Goal: Navigation & Orientation: Find specific page/section

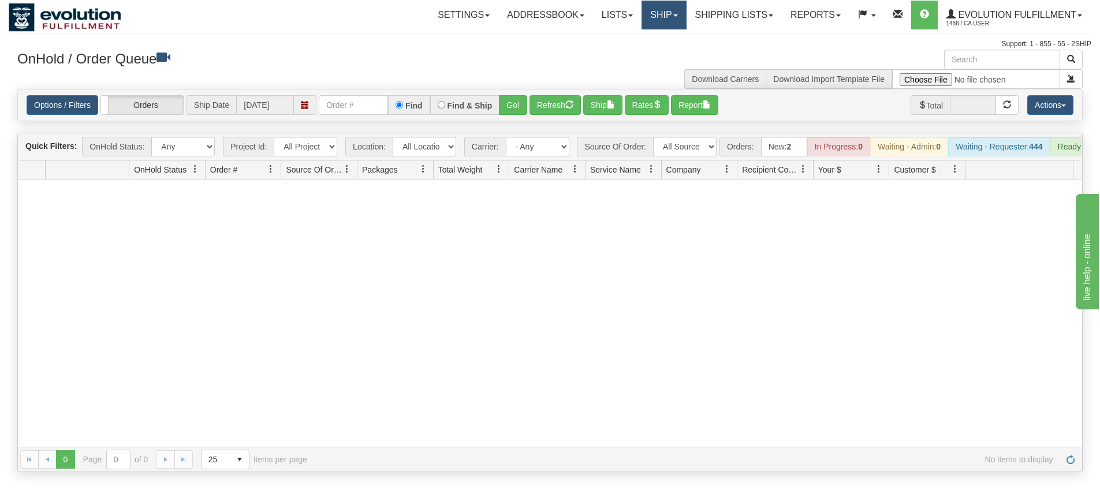
click at [662, 19] on link "Ship" at bounding box center [663, 15] width 44 height 29
click at [649, 59] on span "OnHold / Order Queue" at bounding box center [633, 55] width 81 height 9
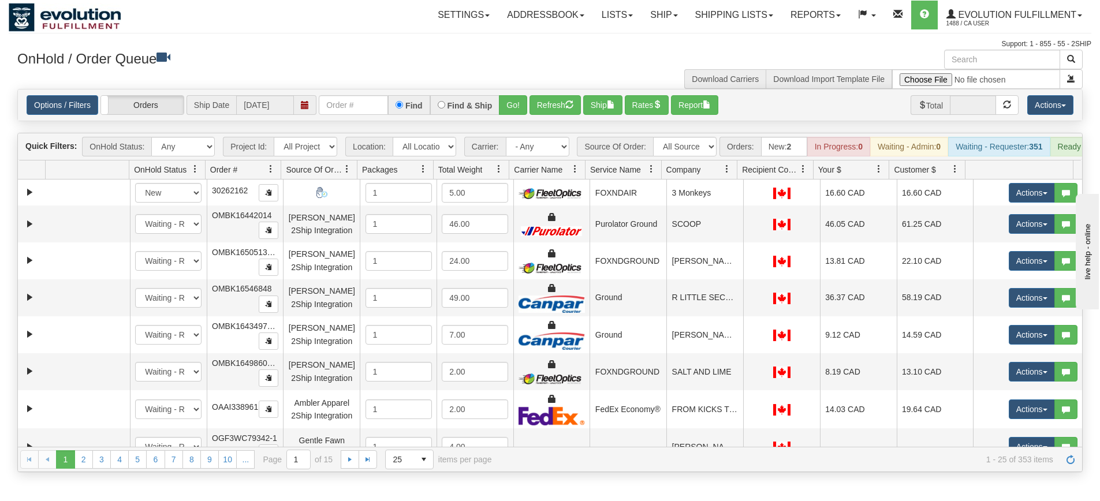
click at [351, 174] on span at bounding box center [346, 169] width 9 height 9
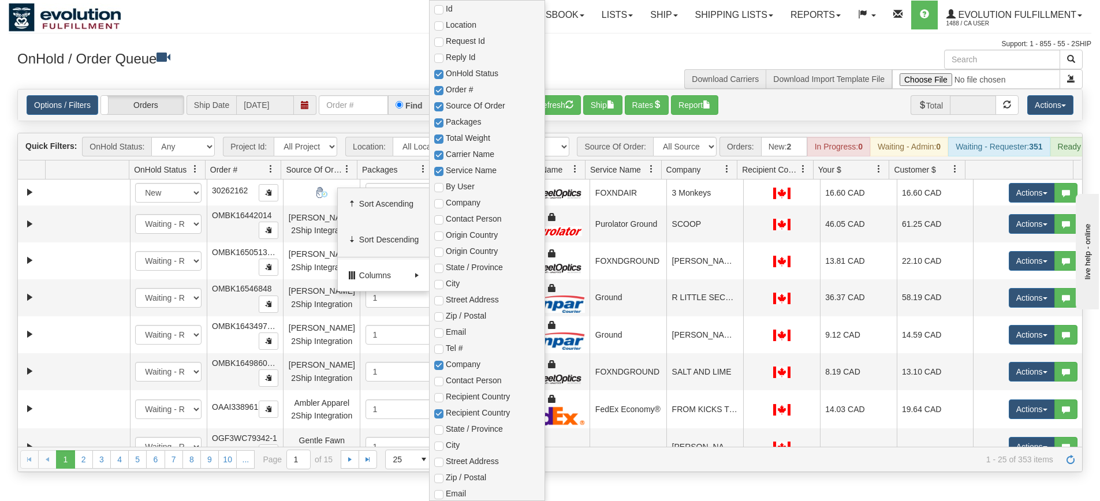
click at [368, 274] on span "Columns" at bounding box center [384, 276] width 51 height 12
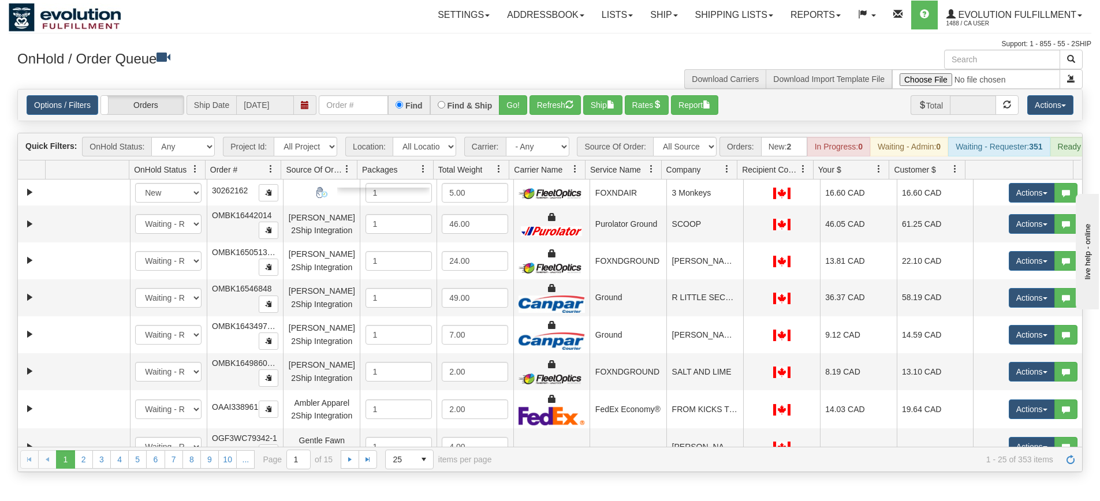
click at [330, 175] on span "Source Of Order" at bounding box center [314, 170] width 57 height 12
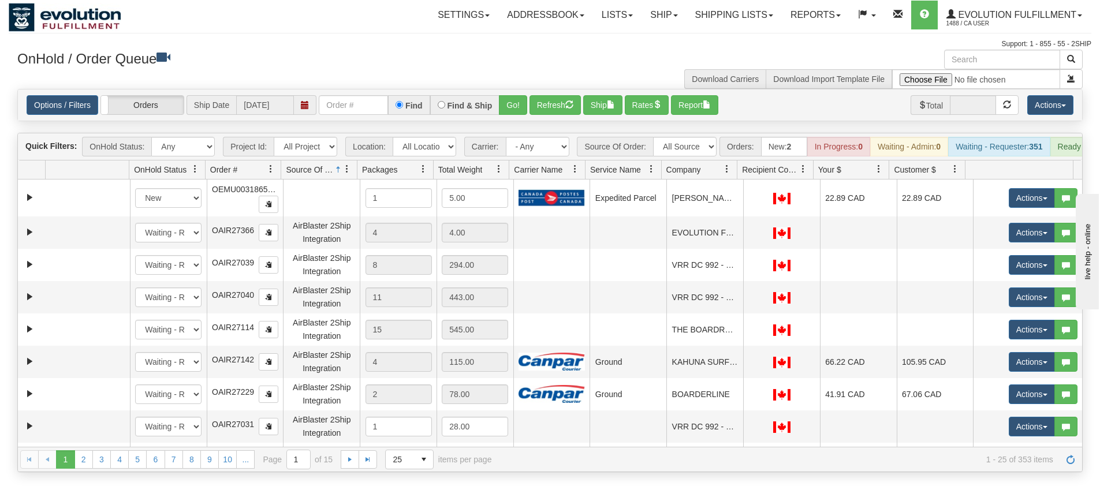
click at [327, 175] on span "Source Of Order" at bounding box center [309, 170] width 47 height 12
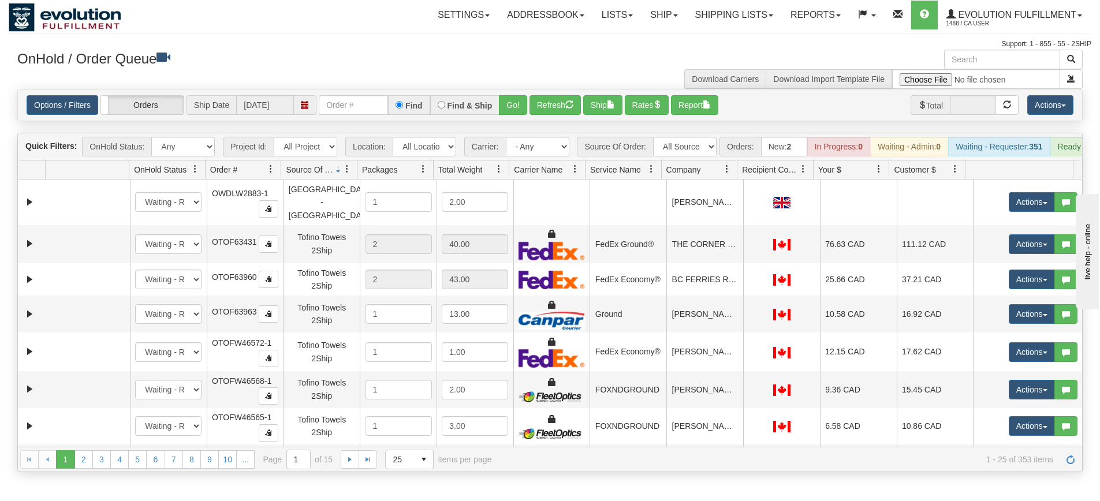
click at [318, 175] on span "Source Of Order" at bounding box center [309, 170] width 47 height 12
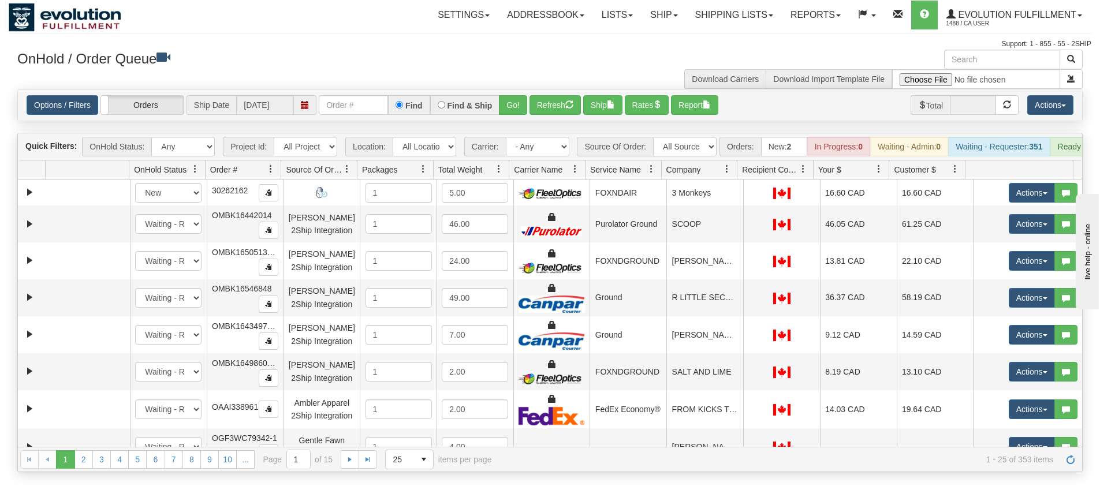
click at [318, 175] on span "Source Of Order" at bounding box center [314, 170] width 57 height 12
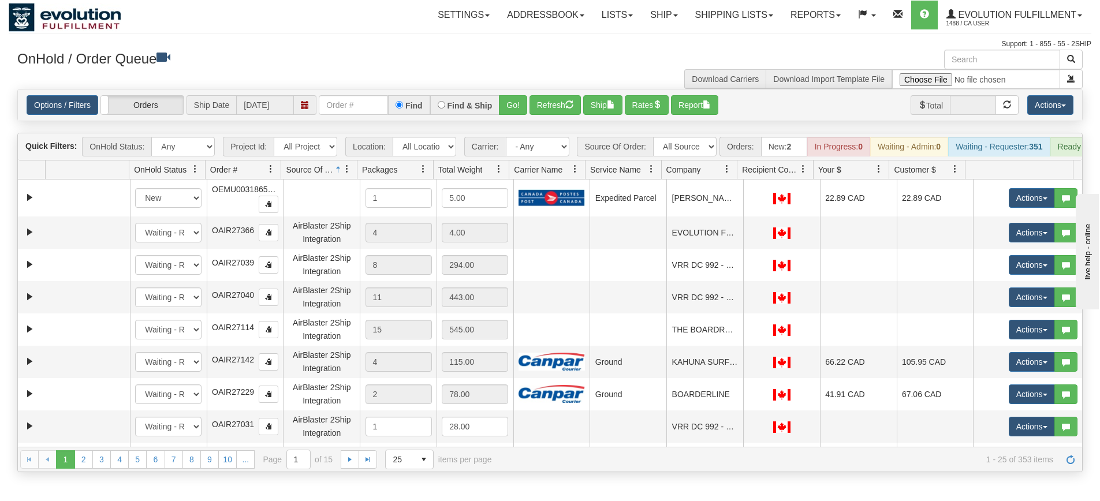
click at [310, 175] on span "Source Of Order" at bounding box center [309, 170] width 47 height 12
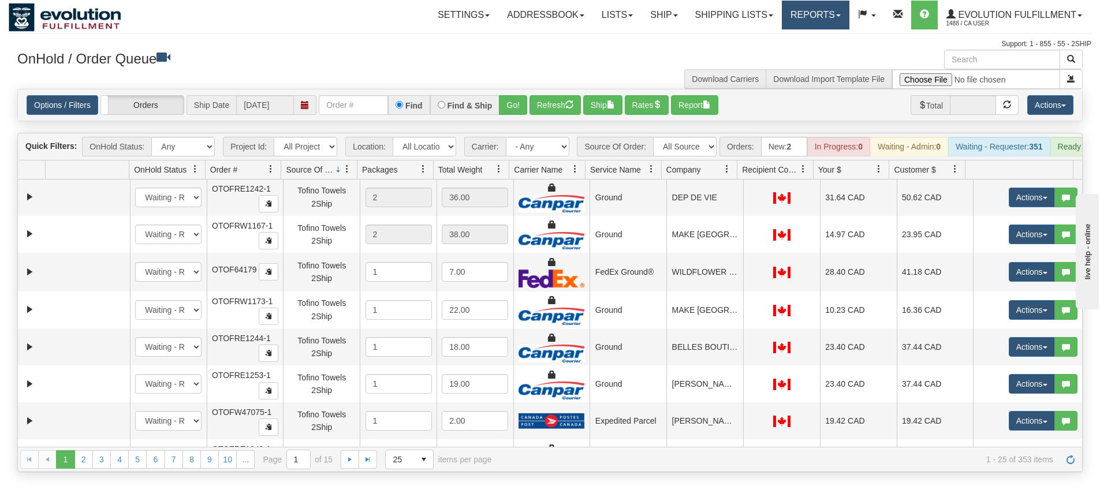
scroll to position [556, 0]
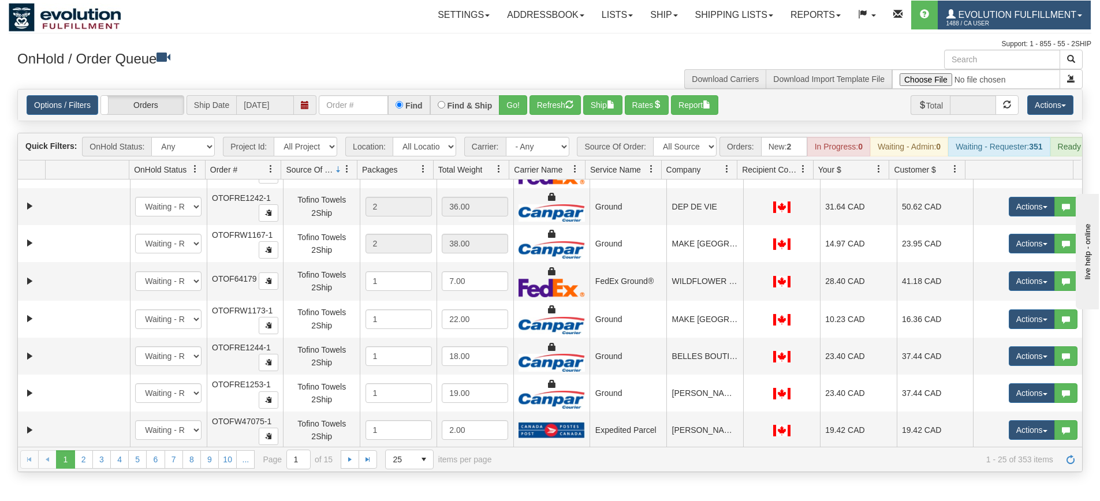
click at [977, 23] on span "1488 / CA User" at bounding box center [989, 24] width 87 height 12
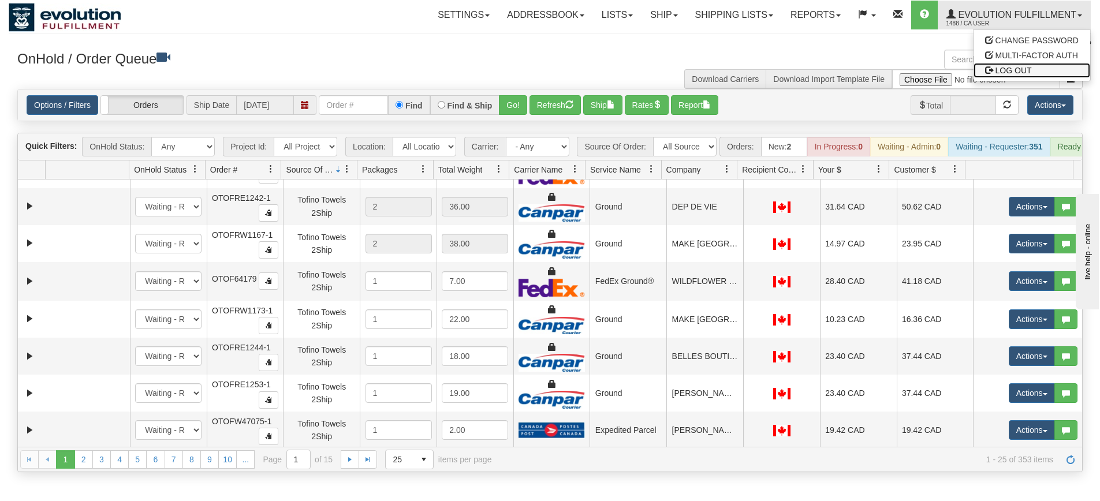
click at [1001, 69] on span "LOG OUT" at bounding box center [1013, 70] width 36 height 9
